Goal: Task Accomplishment & Management: Complete application form

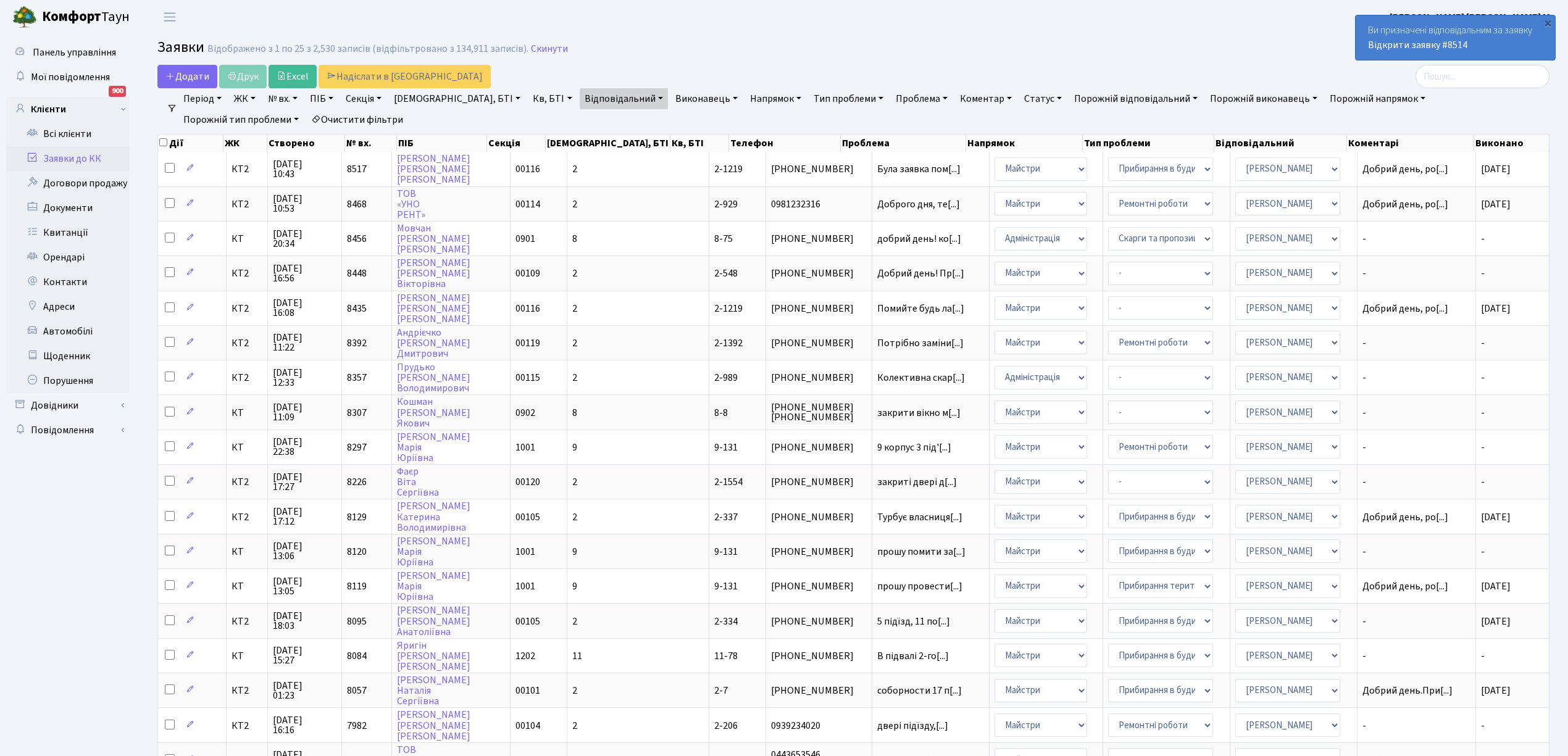
select select "25"
click at [1378, 42] on link "Відкрити заявку #8514" at bounding box center [1418, 45] width 100 height 13
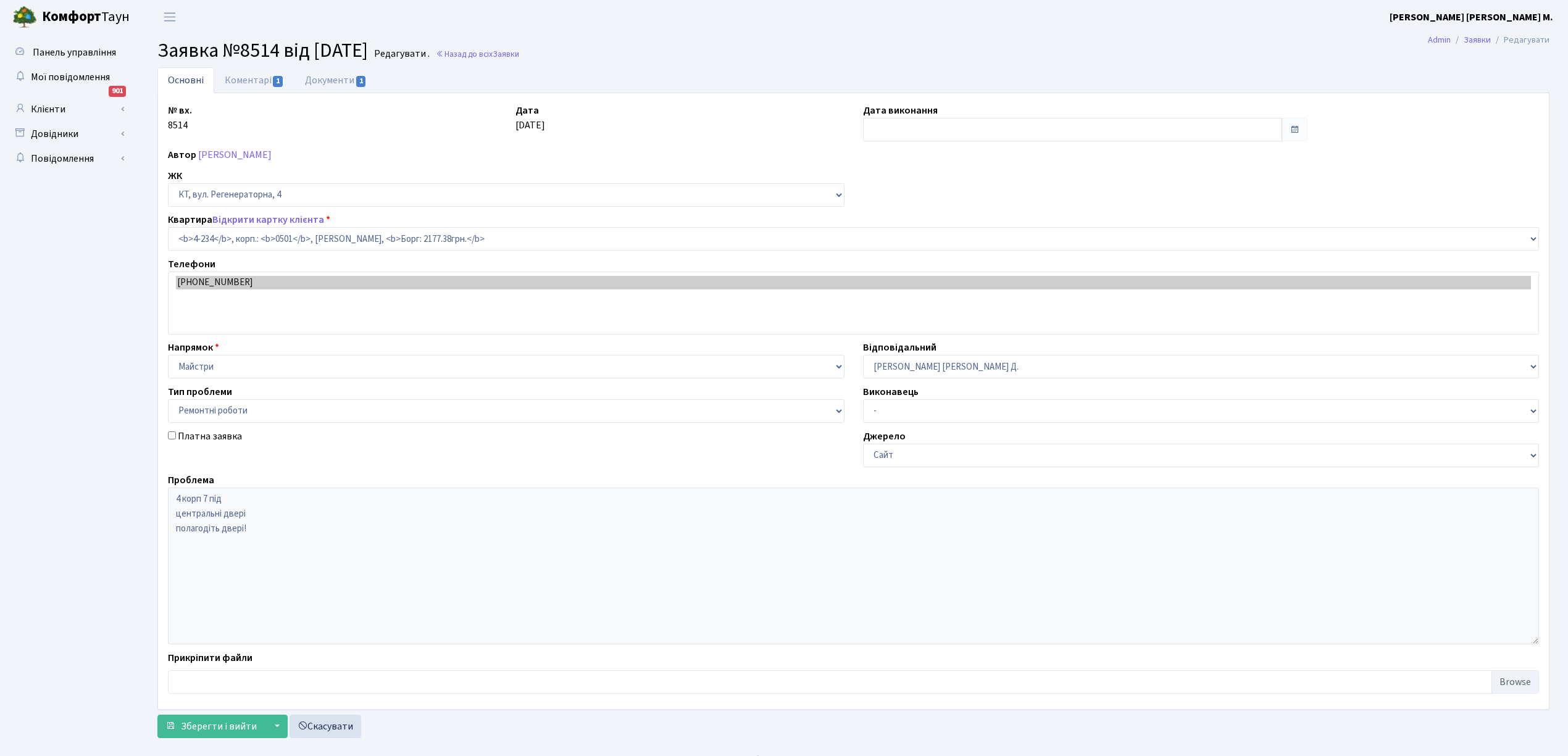
select select "1052"
select select "62"
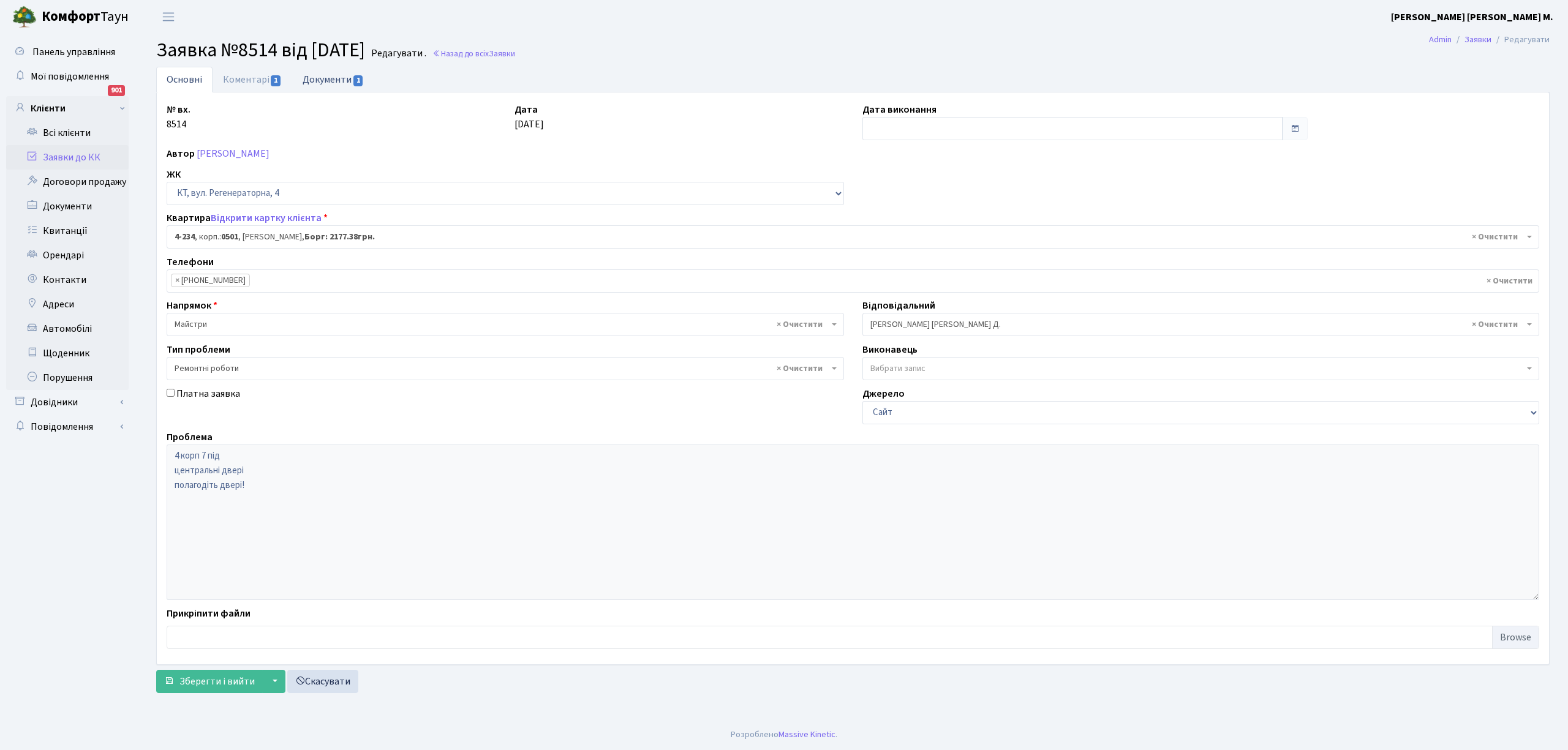
click at [340, 81] on link "Документи 1" at bounding box center [333, 79] width 82 height 25
select select "25"
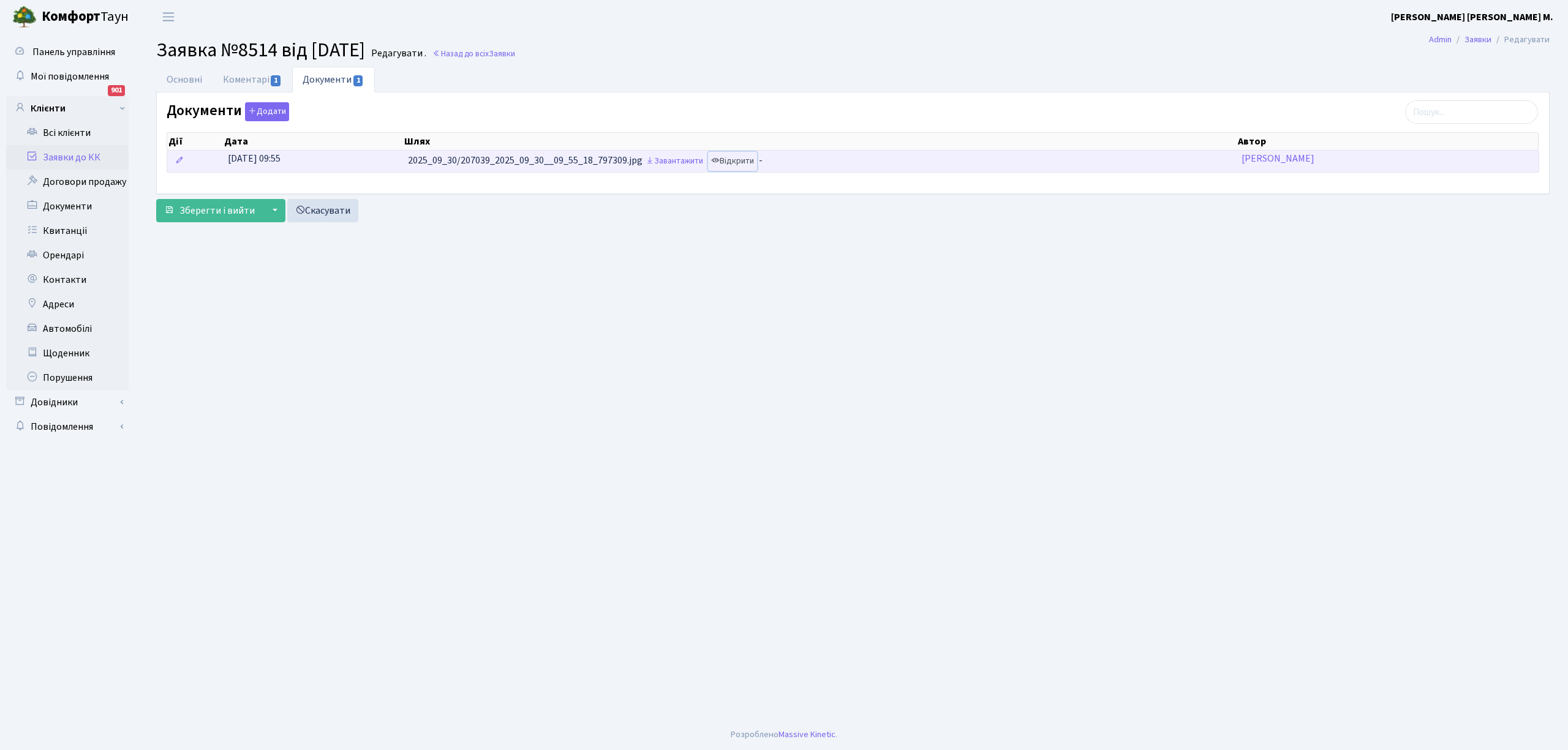
click at [744, 161] on link "Відкрити" at bounding box center [732, 161] width 49 height 19
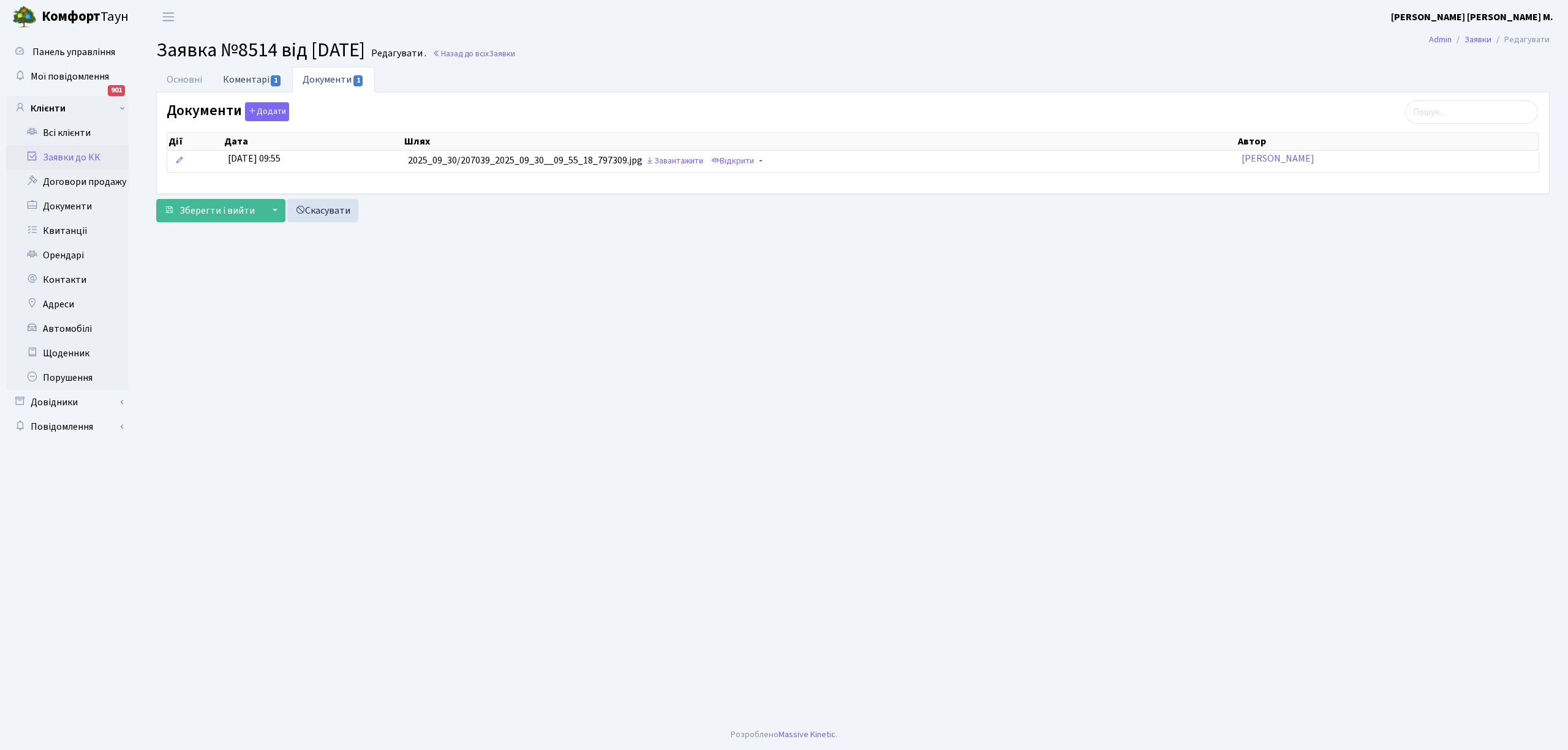
click at [251, 86] on link "Коментарі 1" at bounding box center [252, 79] width 79 height 25
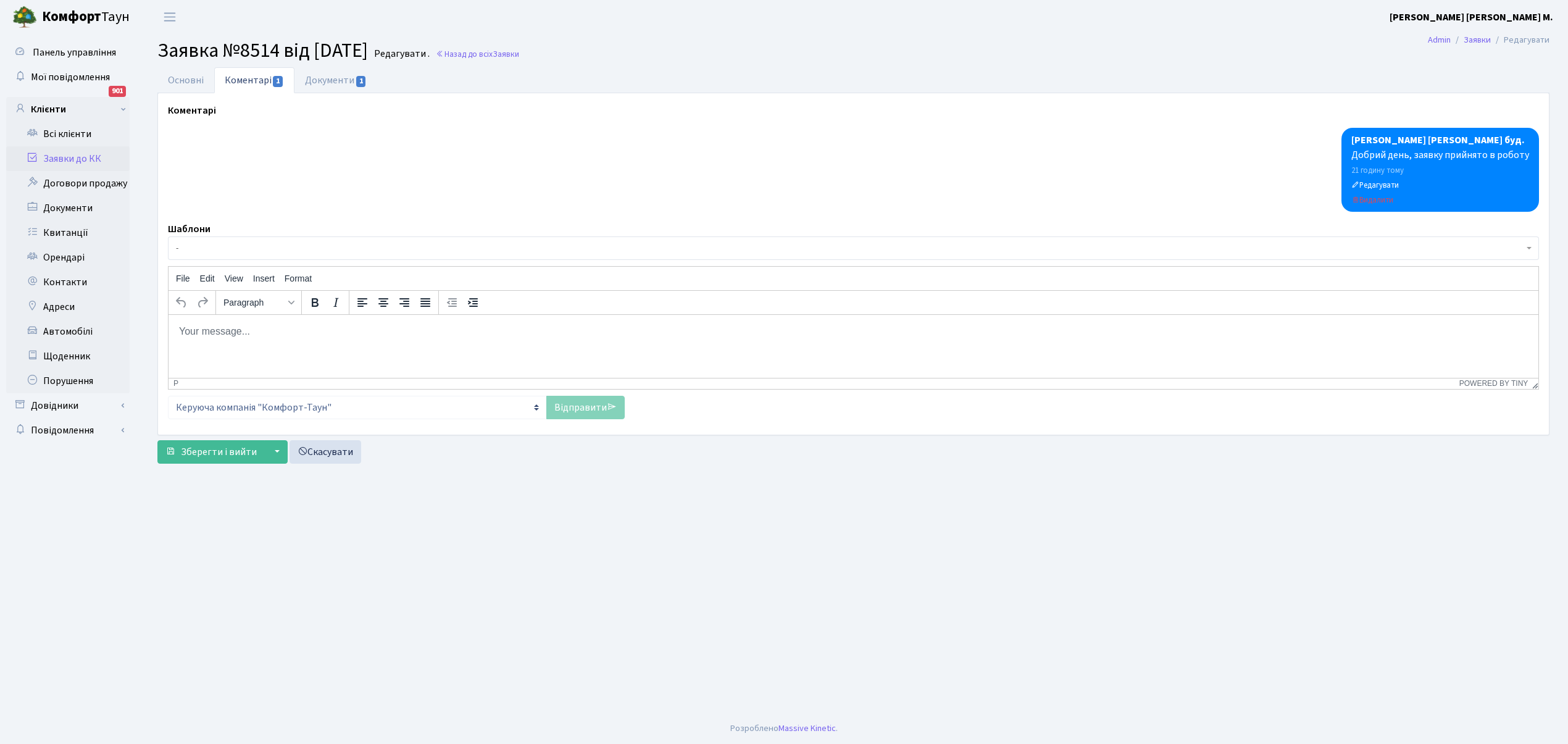
click at [203, 248] on span "-" at bounding box center [850, 248] width 1347 height 12
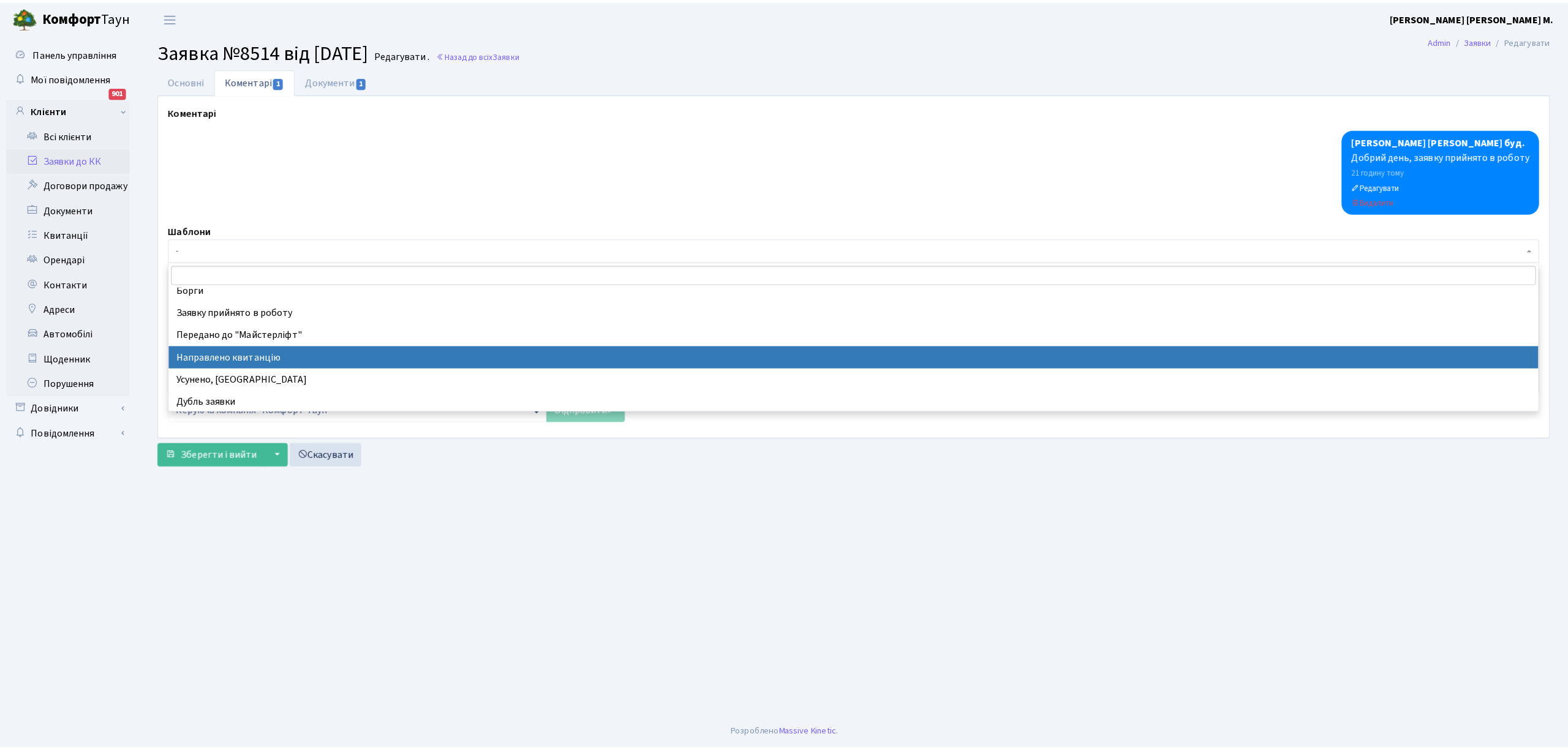
scroll to position [81, 0]
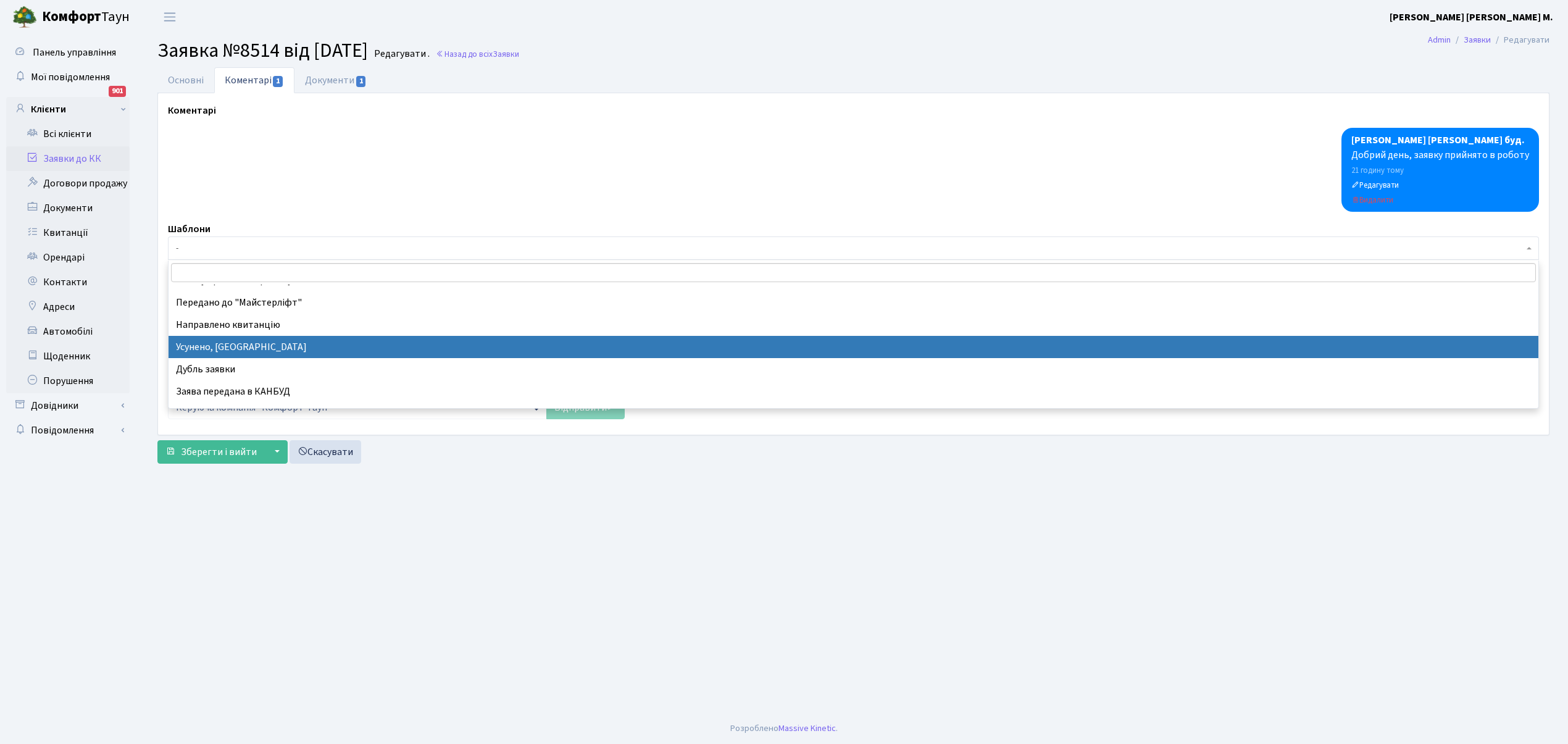
select select "15"
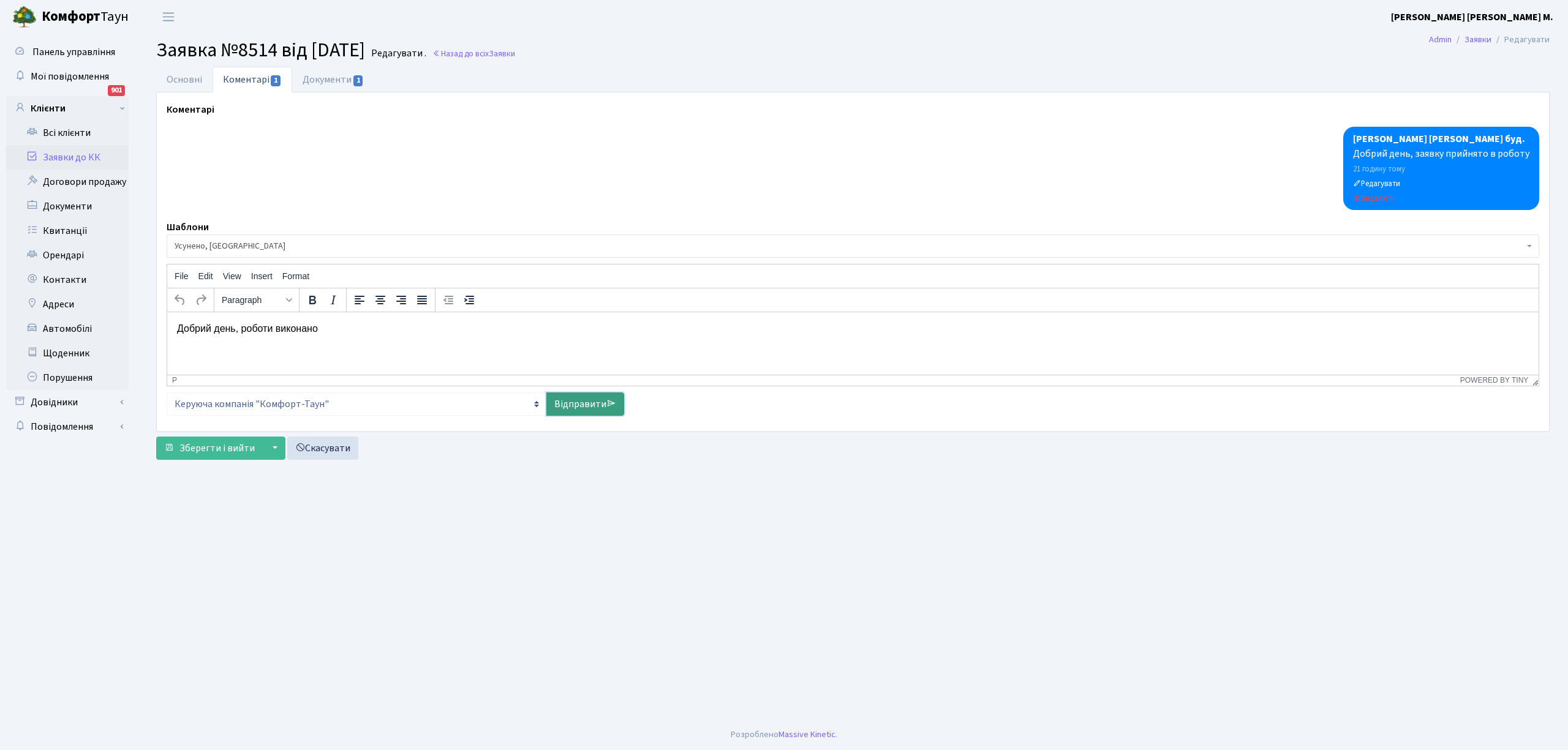
click at [599, 402] on link "Відправити" at bounding box center [585, 404] width 78 height 23
select select
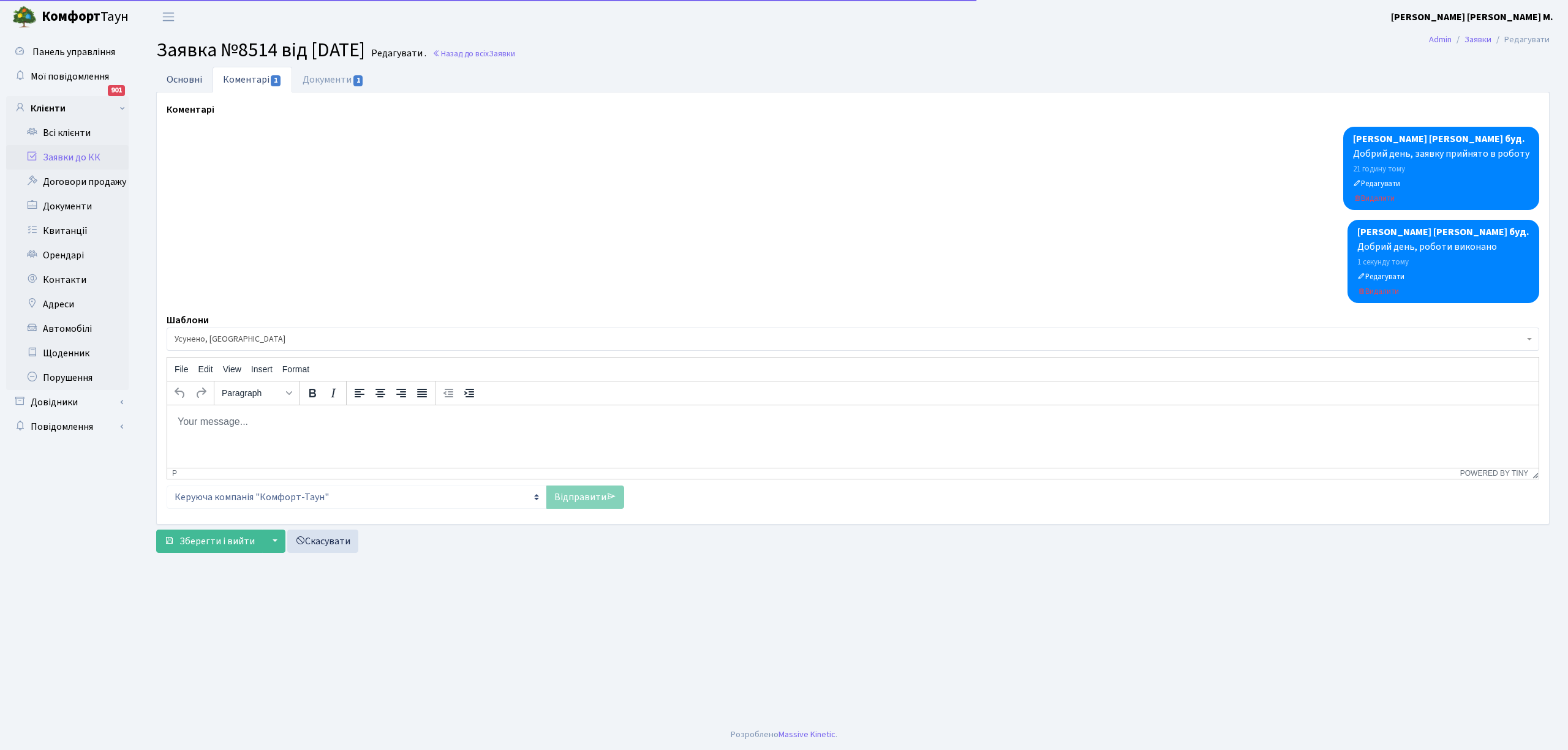
click at [184, 79] on link "Основні" at bounding box center [184, 79] width 56 height 25
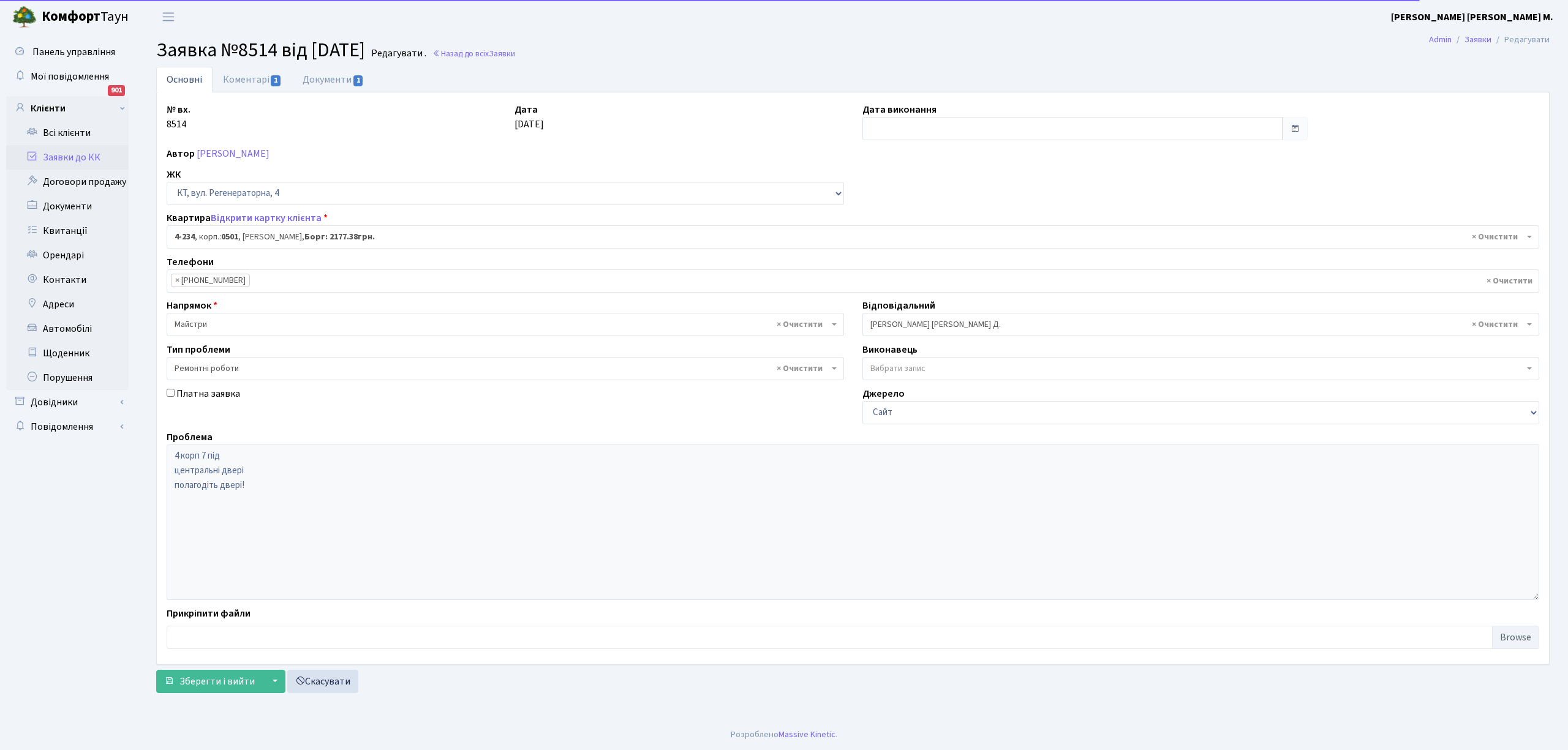
click at [927, 117] on div "Дата виконання" at bounding box center [1085, 121] width 464 height 38
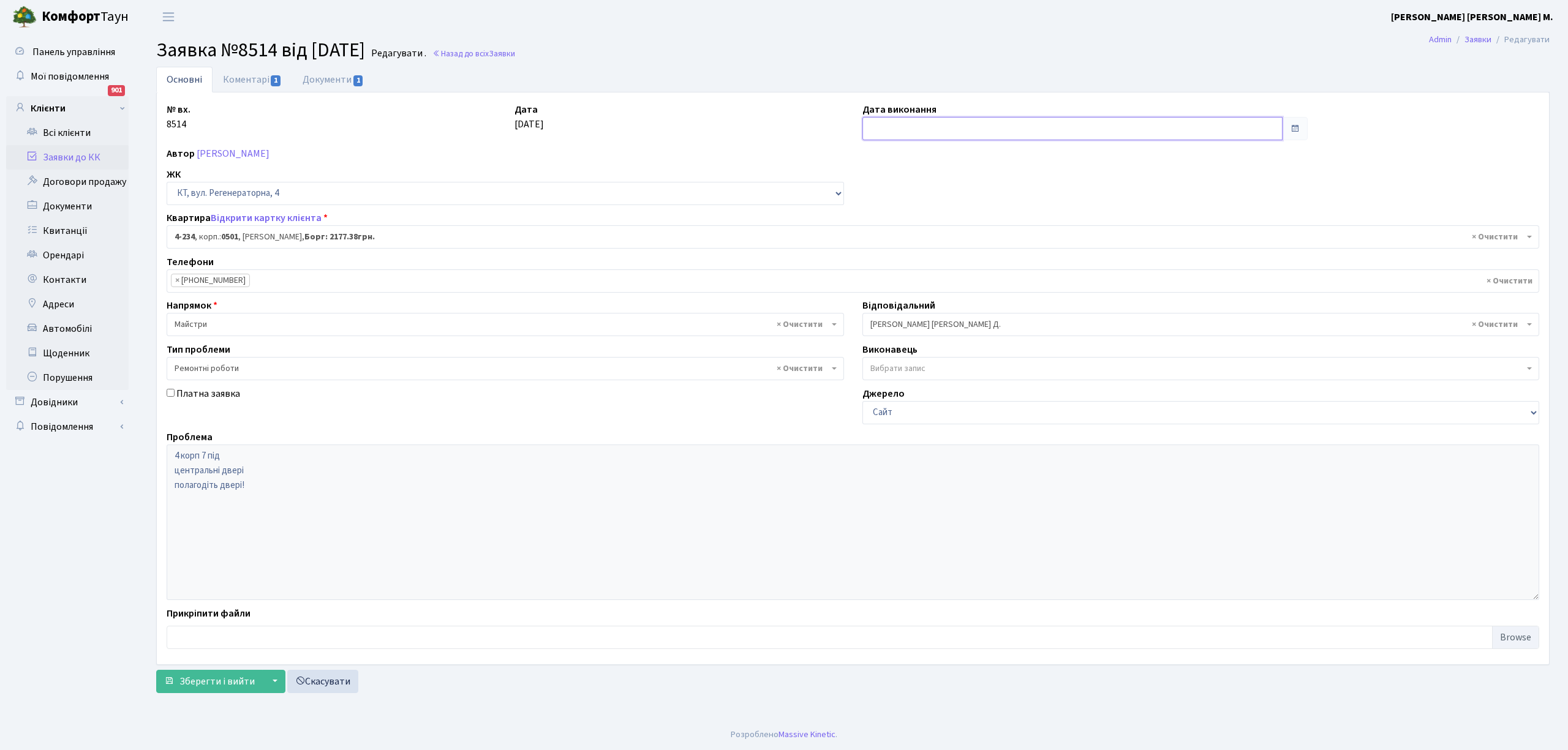
click at [888, 128] on input "text" at bounding box center [1073, 128] width 421 height 23
click at [894, 179] on th "Вт" at bounding box center [893, 173] width 19 height 19
click at [917, 196] on td "1" at bounding box center [912, 192] width 19 height 19
type input "[DATE]"
click at [205, 682] on span "Зберегти і вийти" at bounding box center [217, 681] width 75 height 13
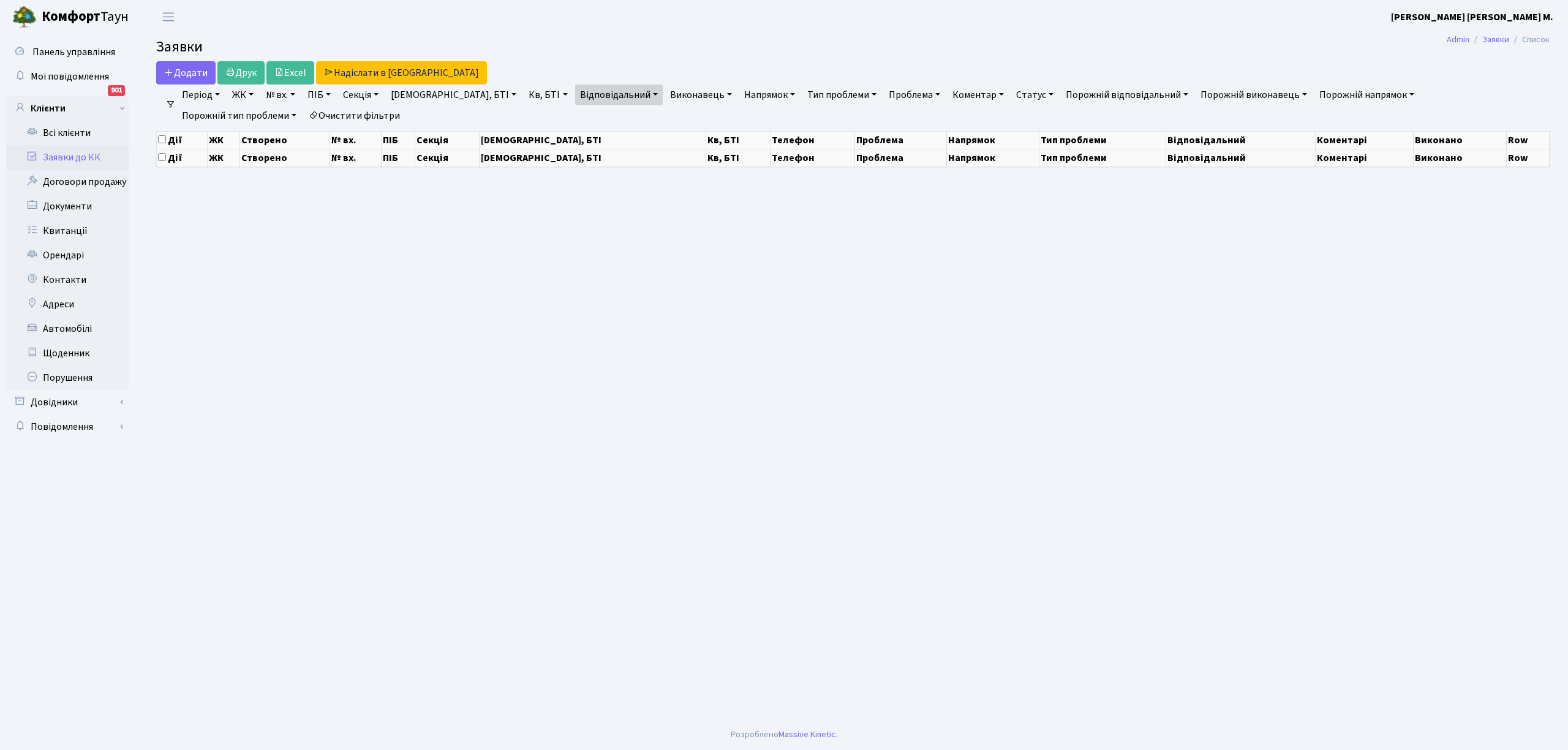
select select "25"
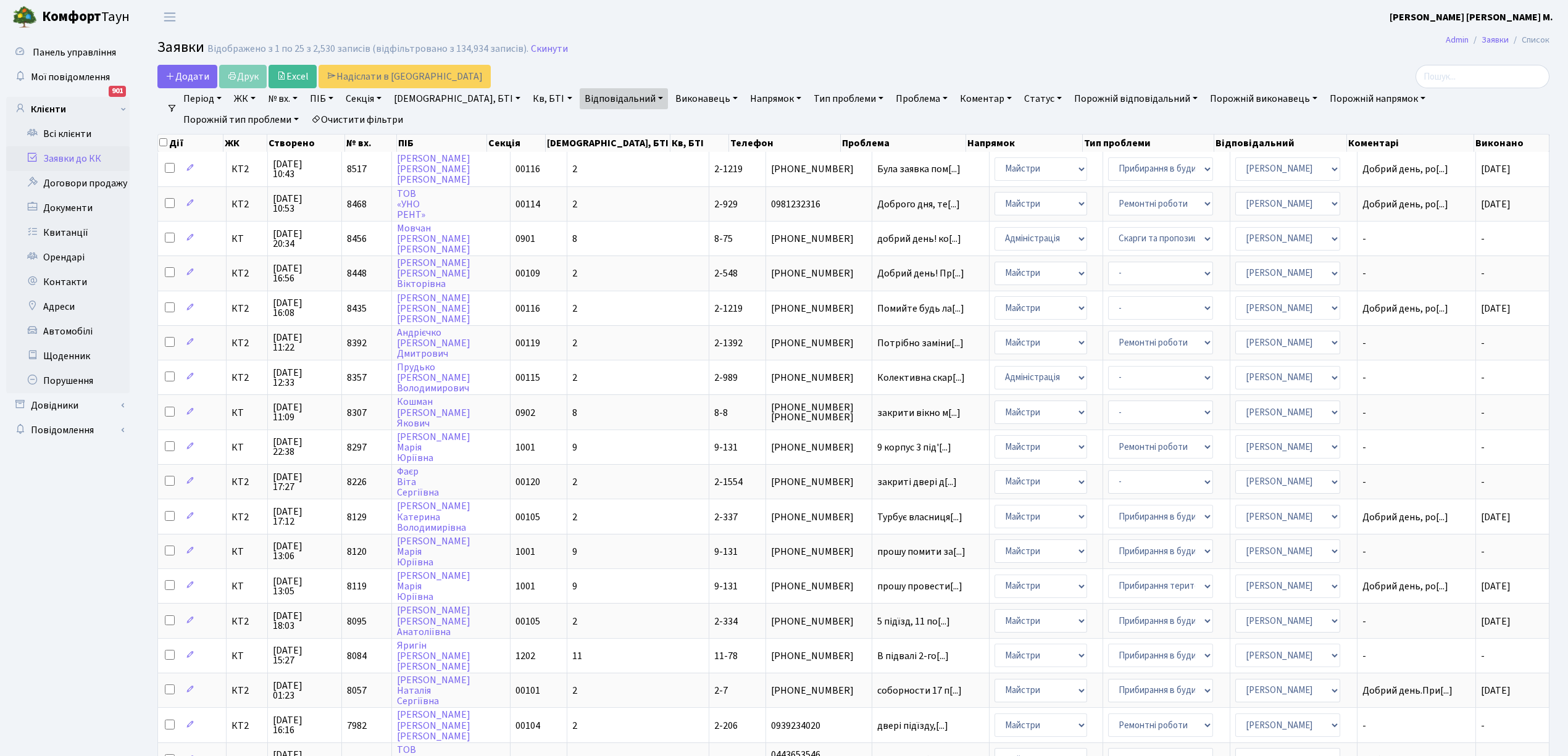
click at [587, 98] on link "Відповідальний" at bounding box center [624, 98] width 88 height 21
click at [585, 195] on li "[PERSON_NAME]" at bounding box center [656, 198] width 149 height 22
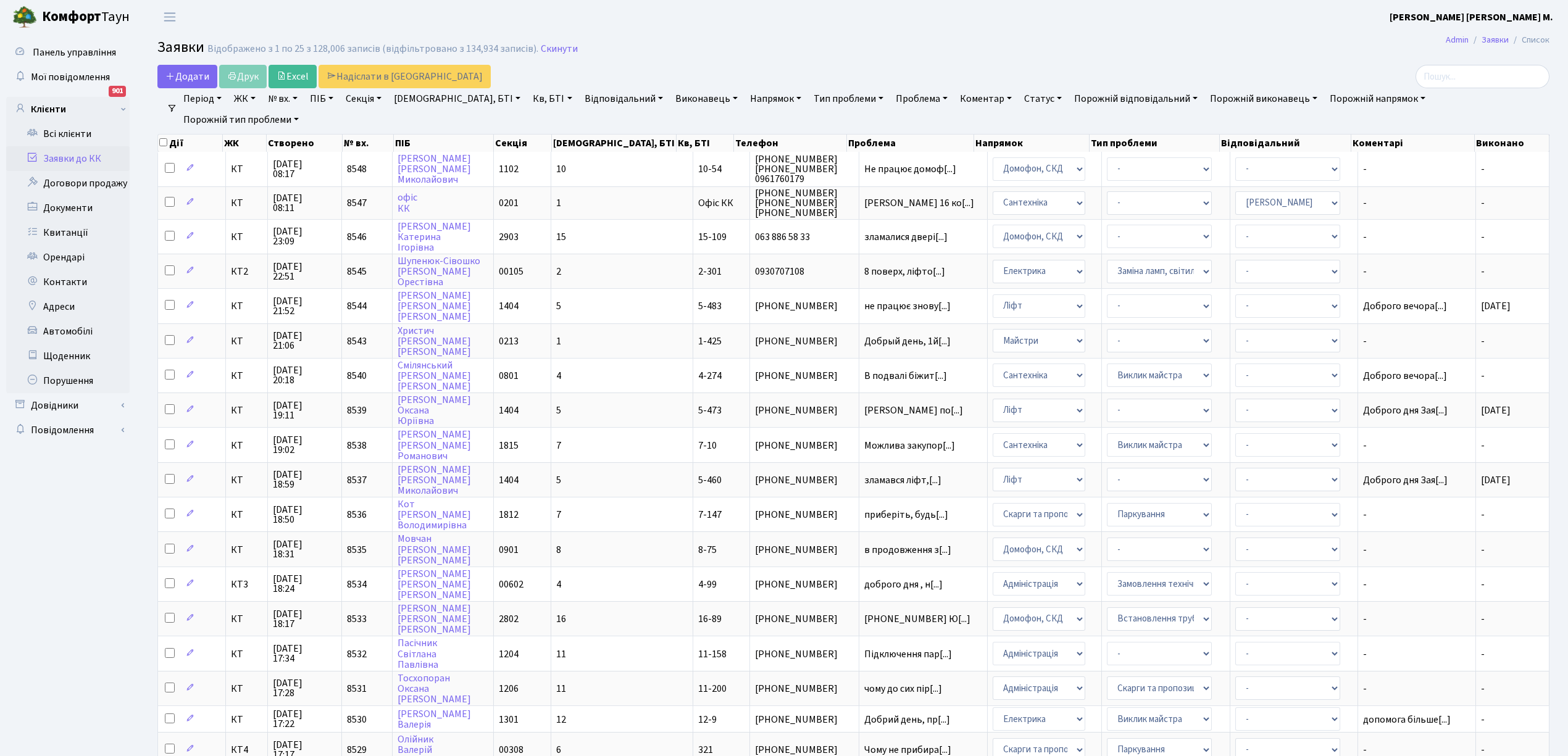
click at [586, 98] on link "Відповідальний" at bounding box center [624, 98] width 88 height 21
click at [584, 243] on li "[PERSON_NAME] [PERSON_NAME] Д." at bounding box center [656, 260] width 149 height 35
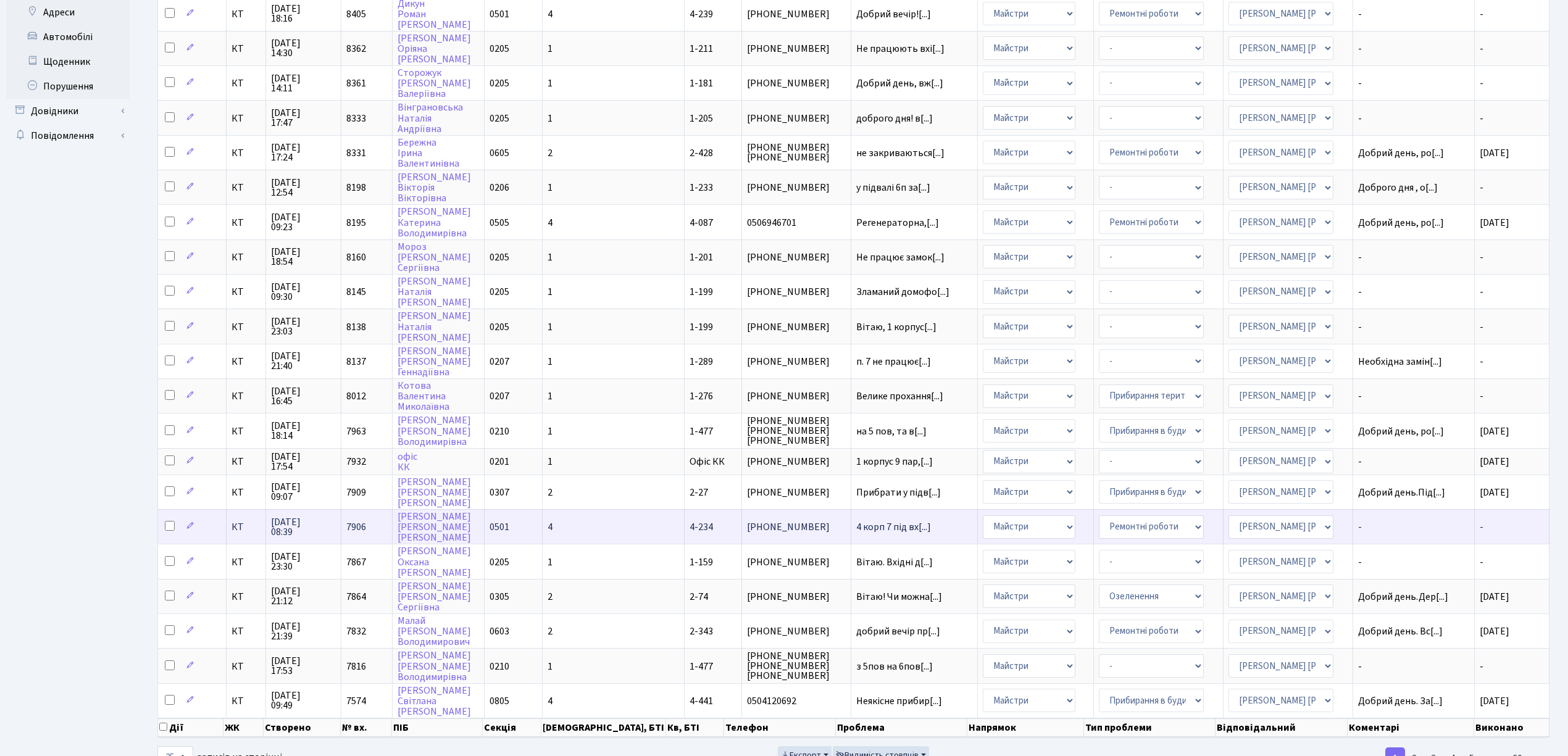
scroll to position [302, 0]
